Goal: Information Seeking & Learning: Learn about a topic

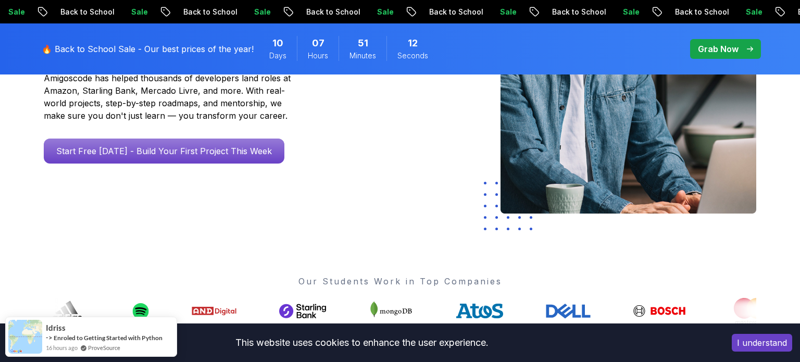
click at [741, 342] on button "I understand" at bounding box center [762, 343] width 60 height 18
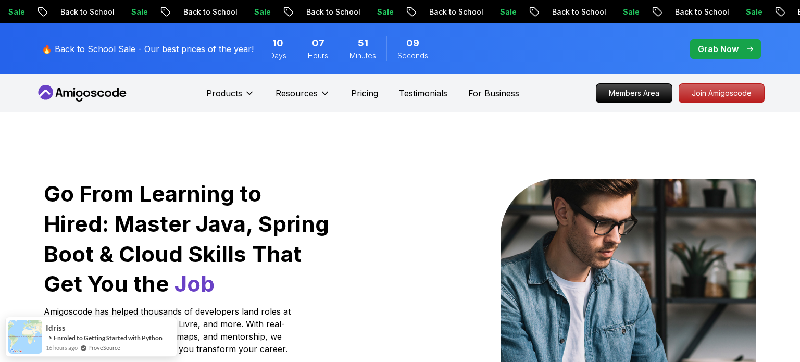
click at [257, 93] on div "Products Resources" at bounding box center [268, 93] width 124 height 21
click at [252, 95] on icon at bounding box center [249, 93] width 10 height 10
click at [254, 96] on icon at bounding box center [249, 93] width 10 height 10
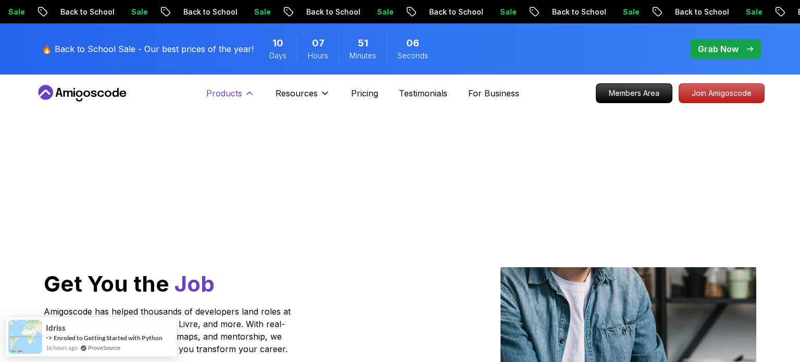
click at [244, 95] on icon at bounding box center [249, 93] width 10 height 10
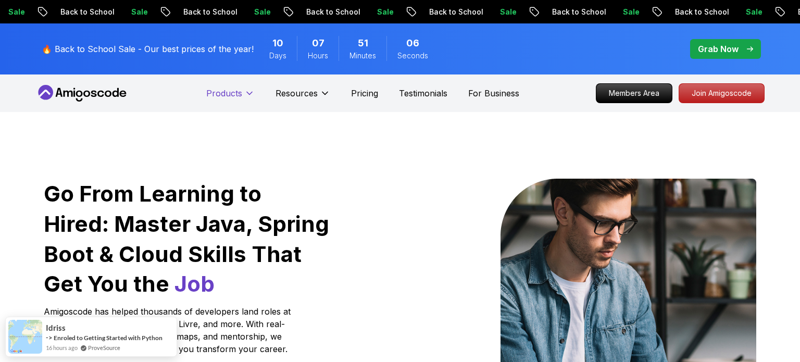
click at [244, 95] on icon at bounding box center [249, 93] width 10 height 10
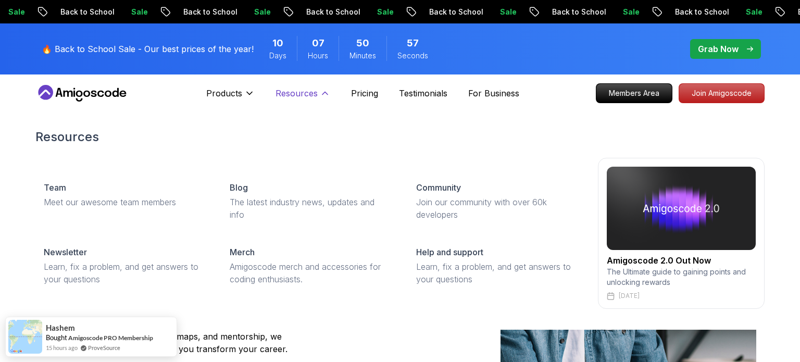
click at [310, 93] on p "Resources" at bounding box center [297, 93] width 42 height 13
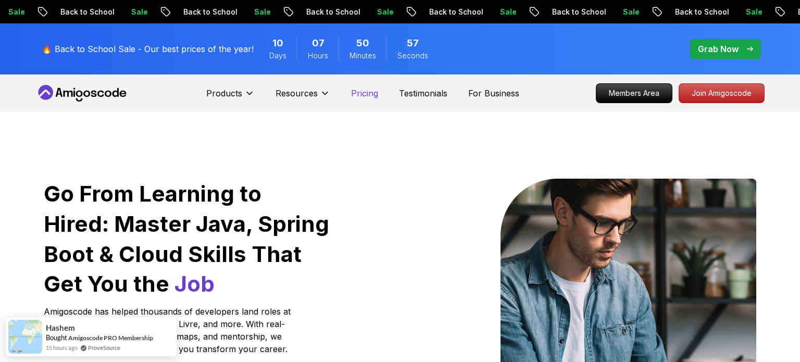
click at [359, 93] on p "Pricing" at bounding box center [364, 93] width 27 height 13
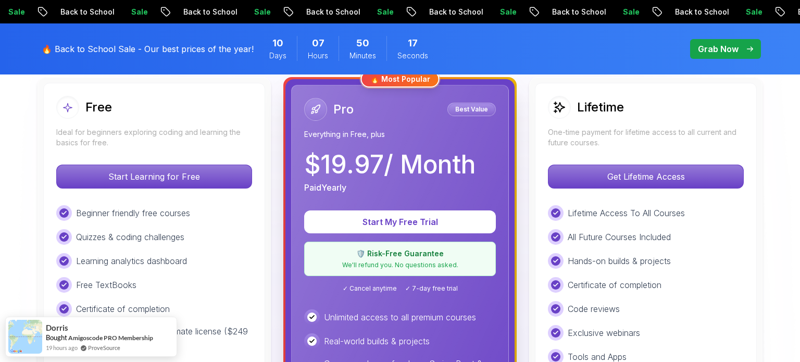
scroll to position [240, 0]
